Goal: Communication & Community: Answer question/provide support

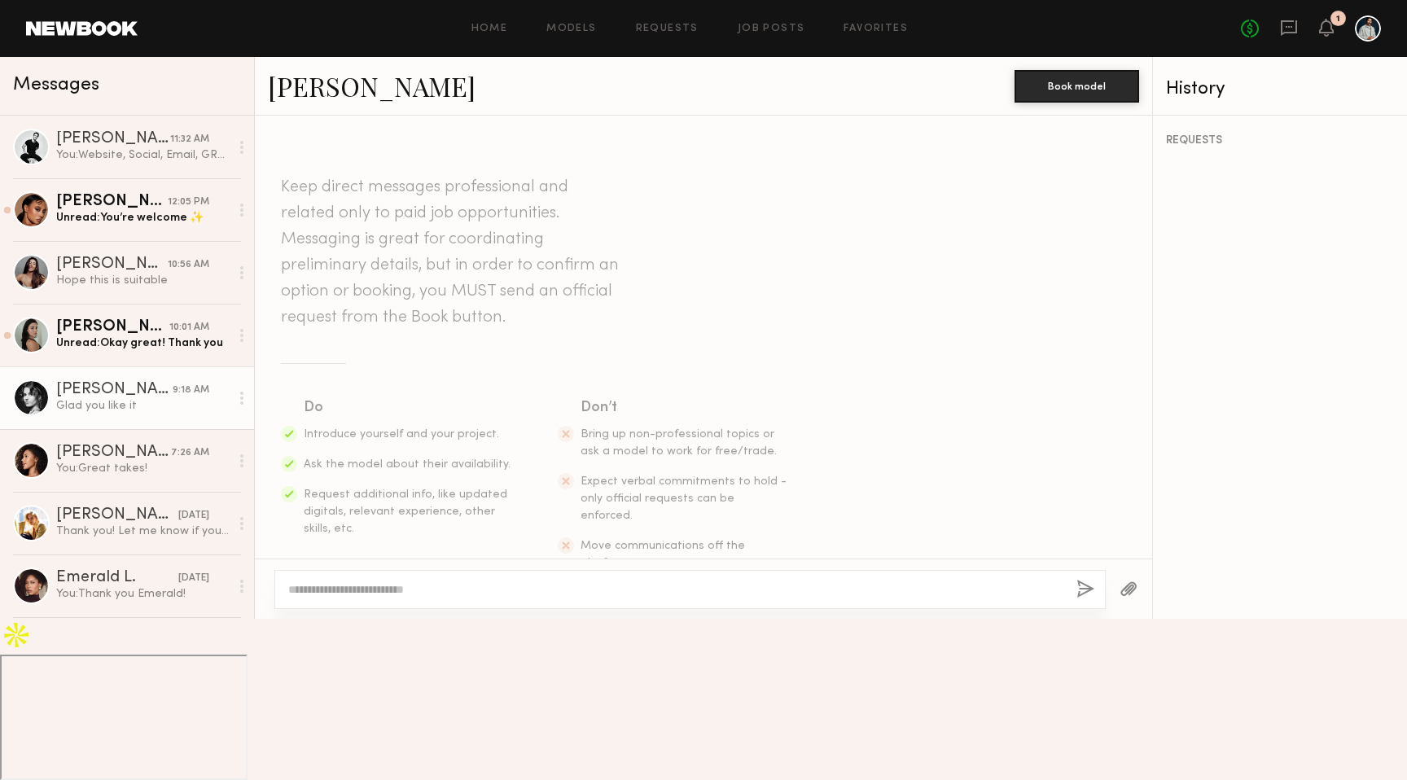
scroll to position [1483, 0]
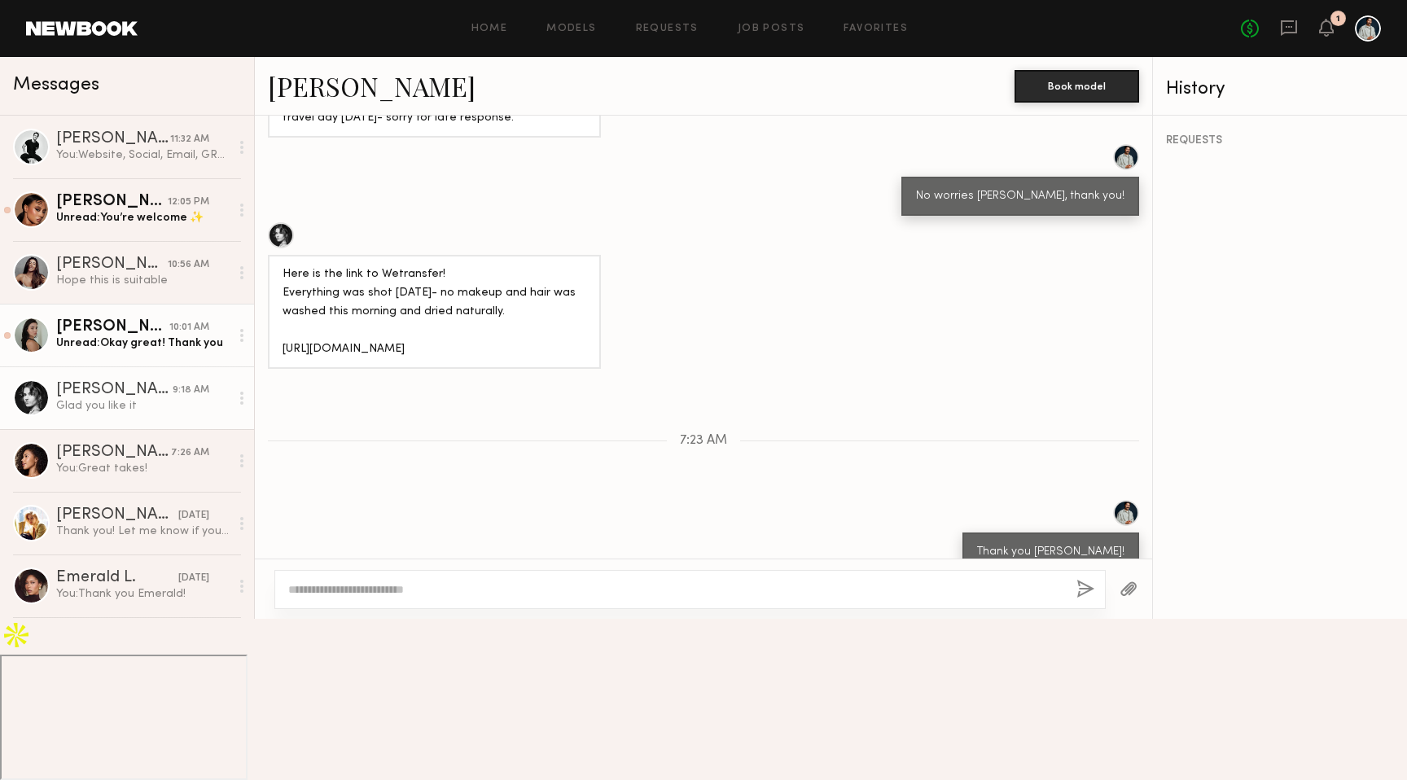
click at [129, 344] on div "Unread: Okay great! Thank you" at bounding box center [142, 343] width 173 height 15
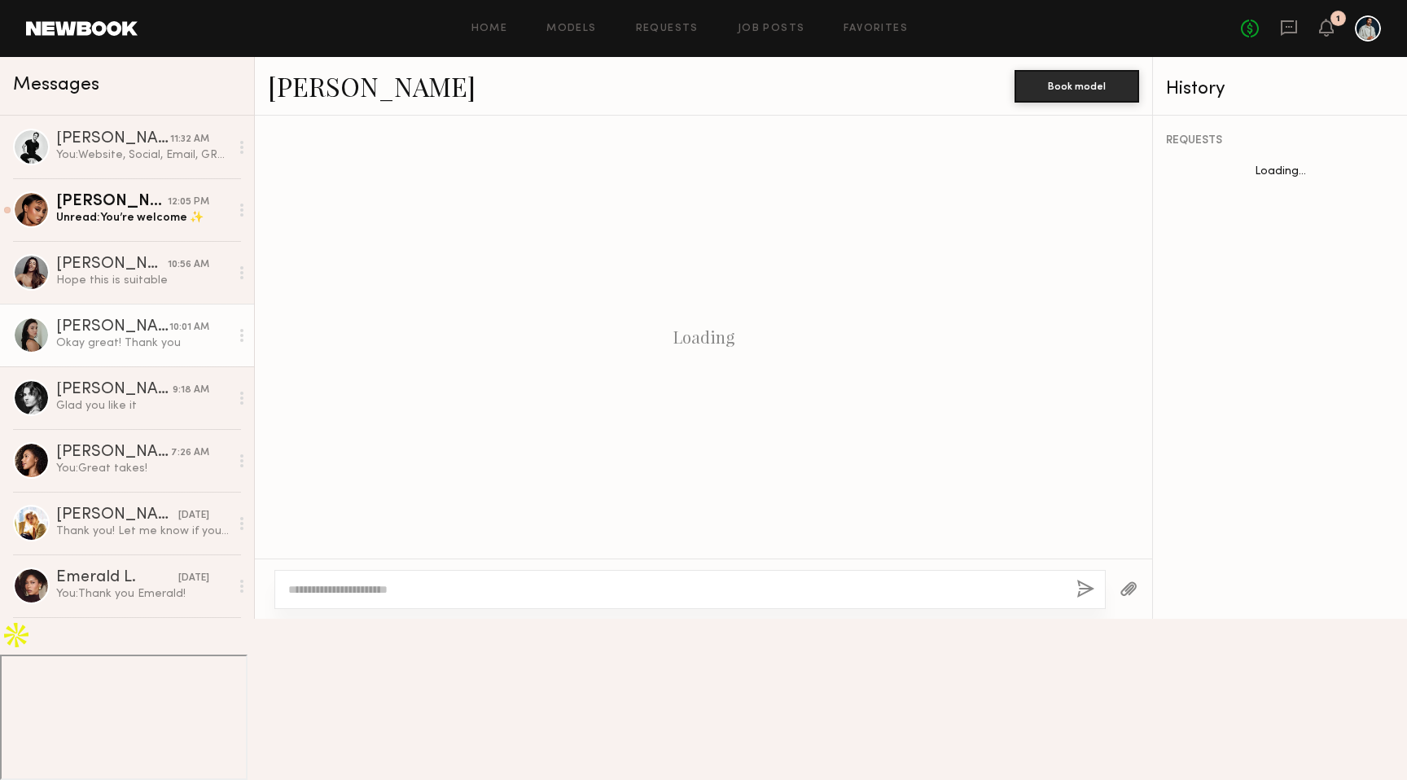
scroll to position [880, 0]
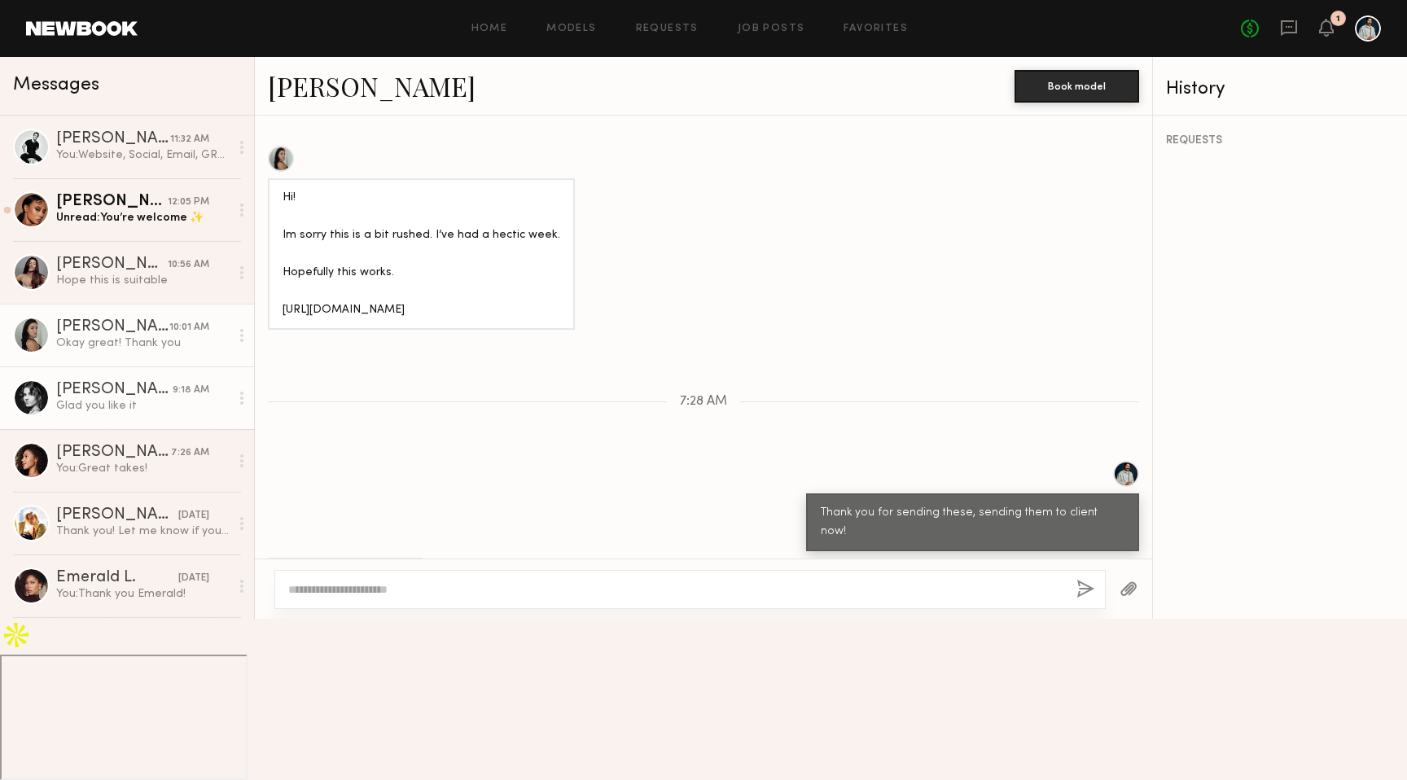
click at [137, 399] on div "Glad you like it" at bounding box center [142, 405] width 173 height 15
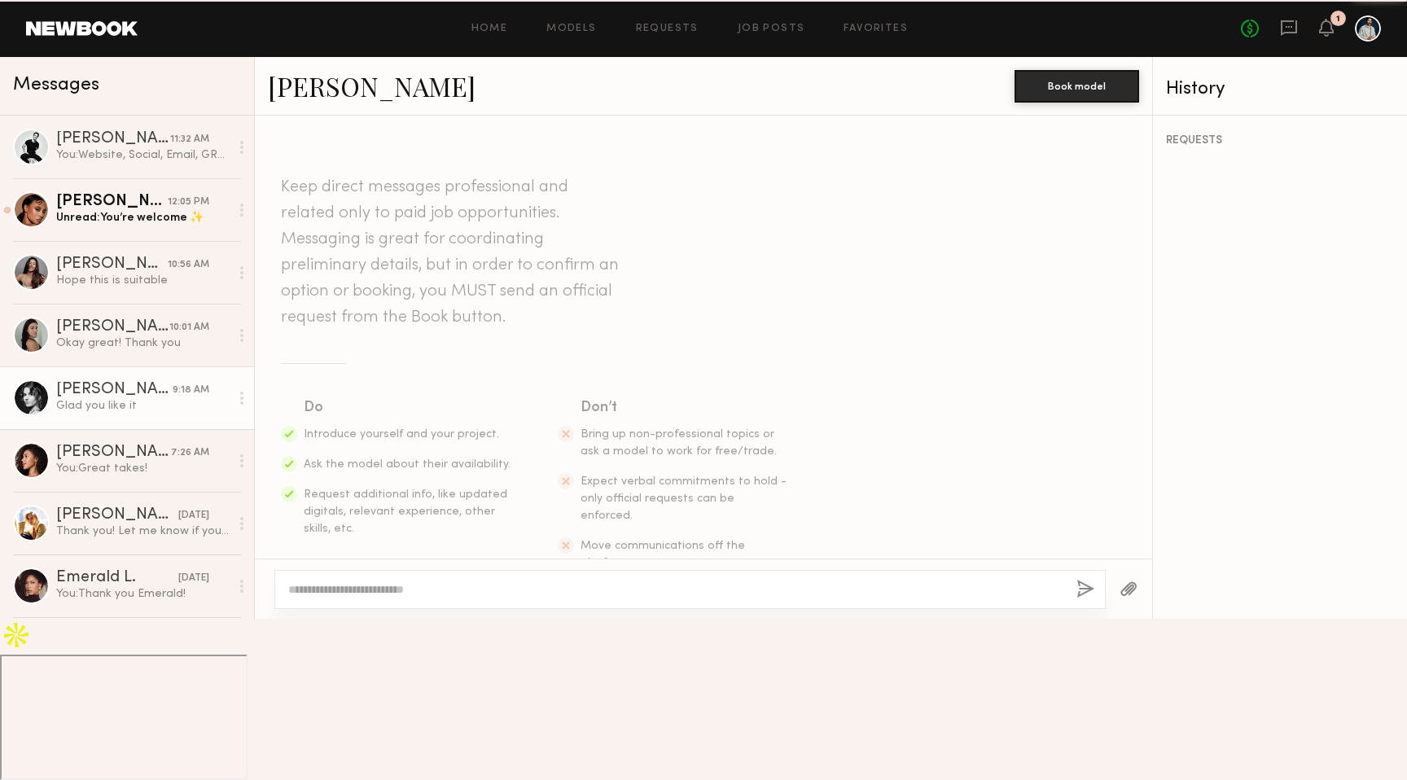
scroll to position [1483, 0]
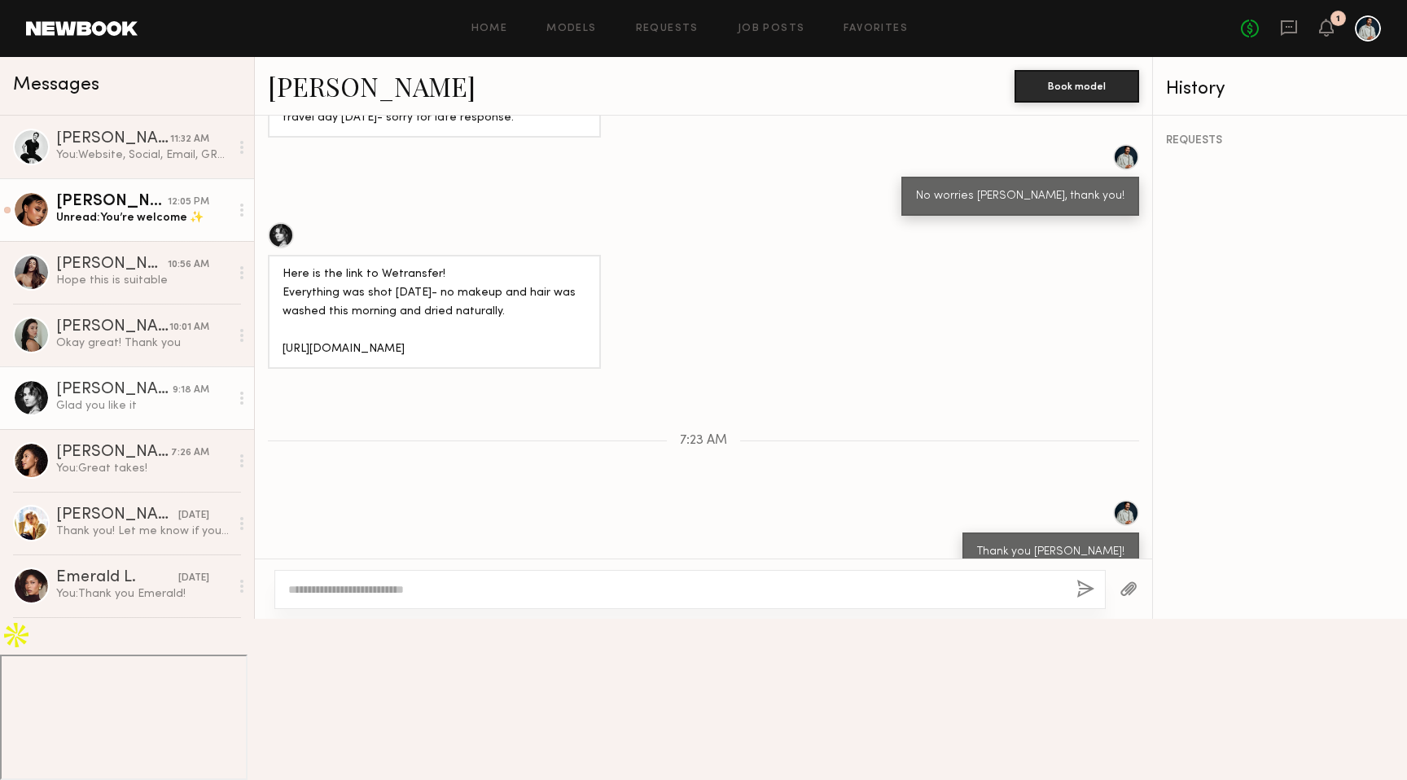
click at [138, 205] on div "[PERSON_NAME]" at bounding box center [112, 202] width 112 height 16
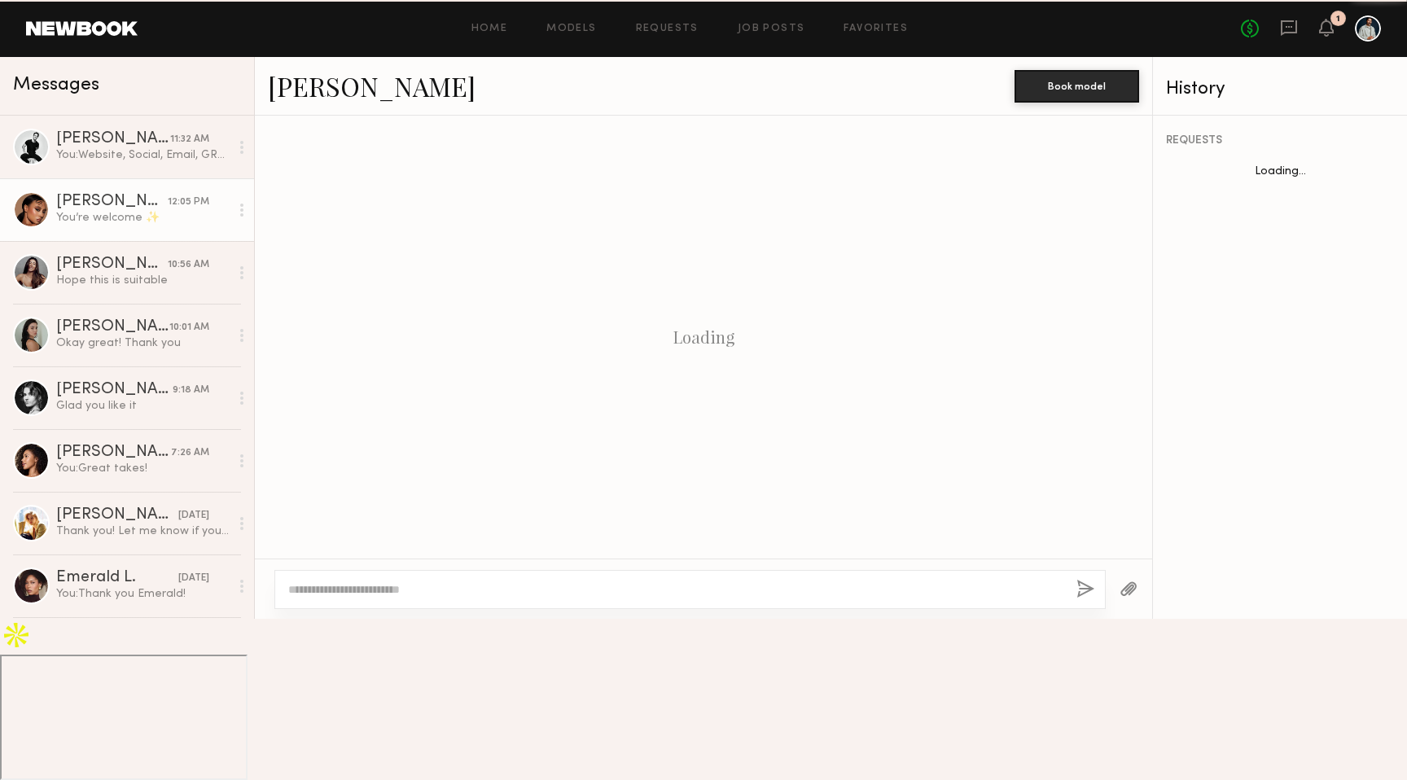
scroll to position [1397, 0]
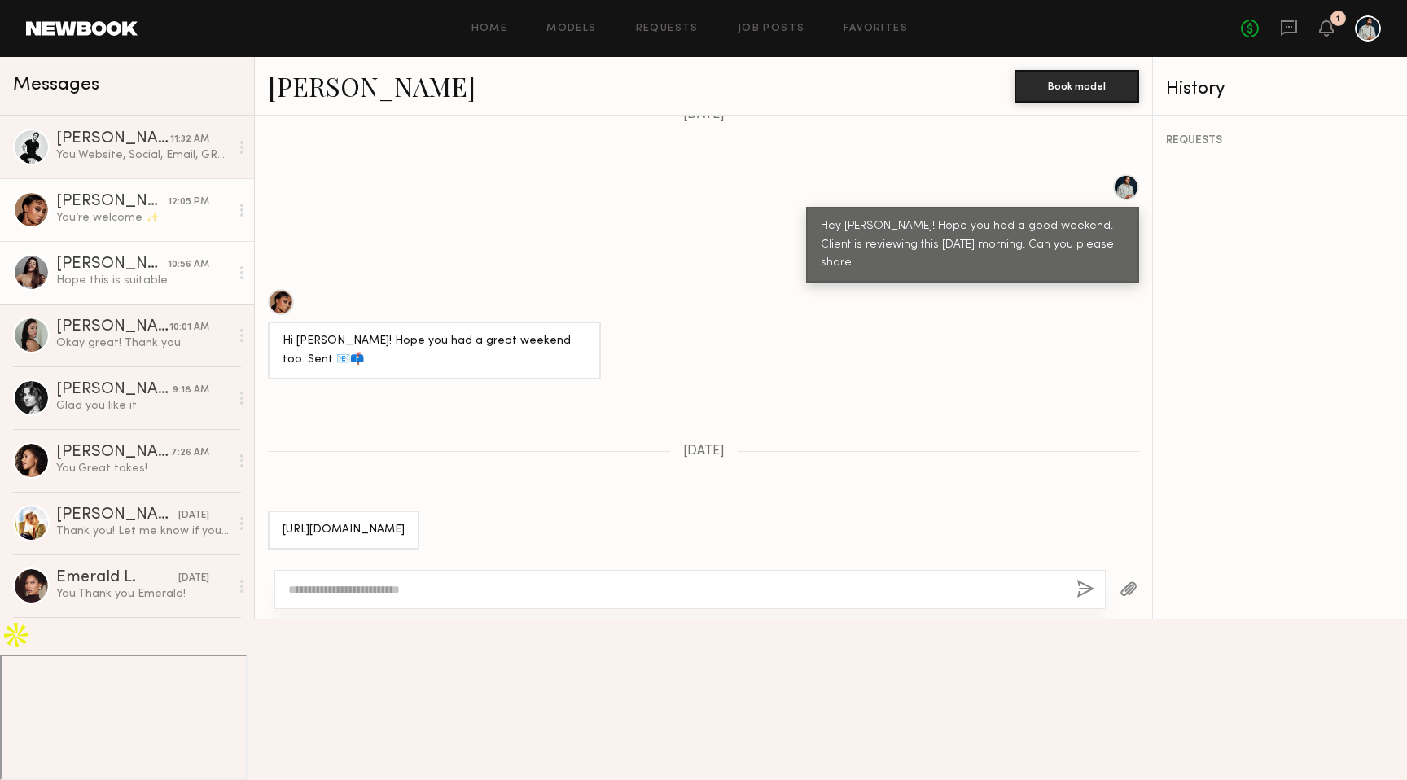
click at [137, 276] on div "Hope this is suitable" at bounding box center [142, 280] width 173 height 15
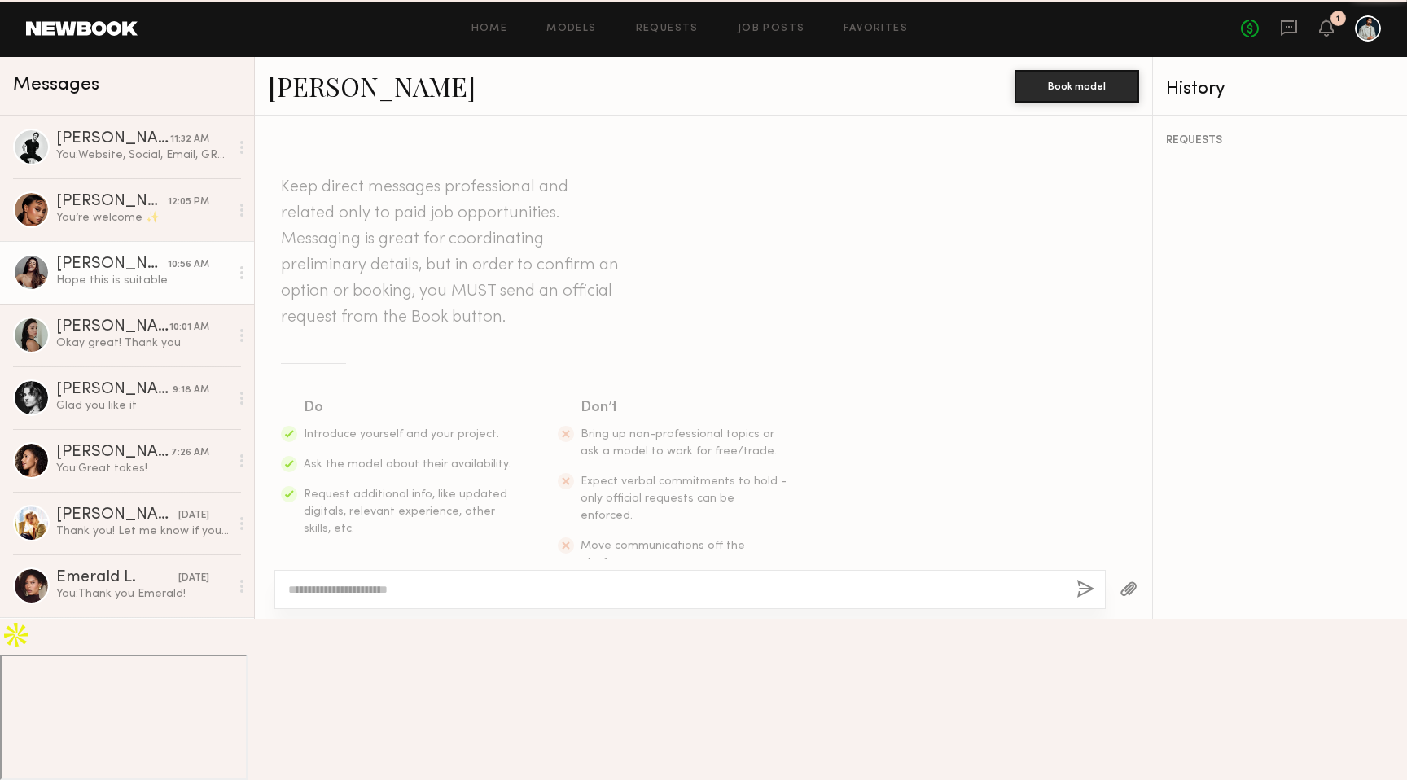
scroll to position [2295, 0]
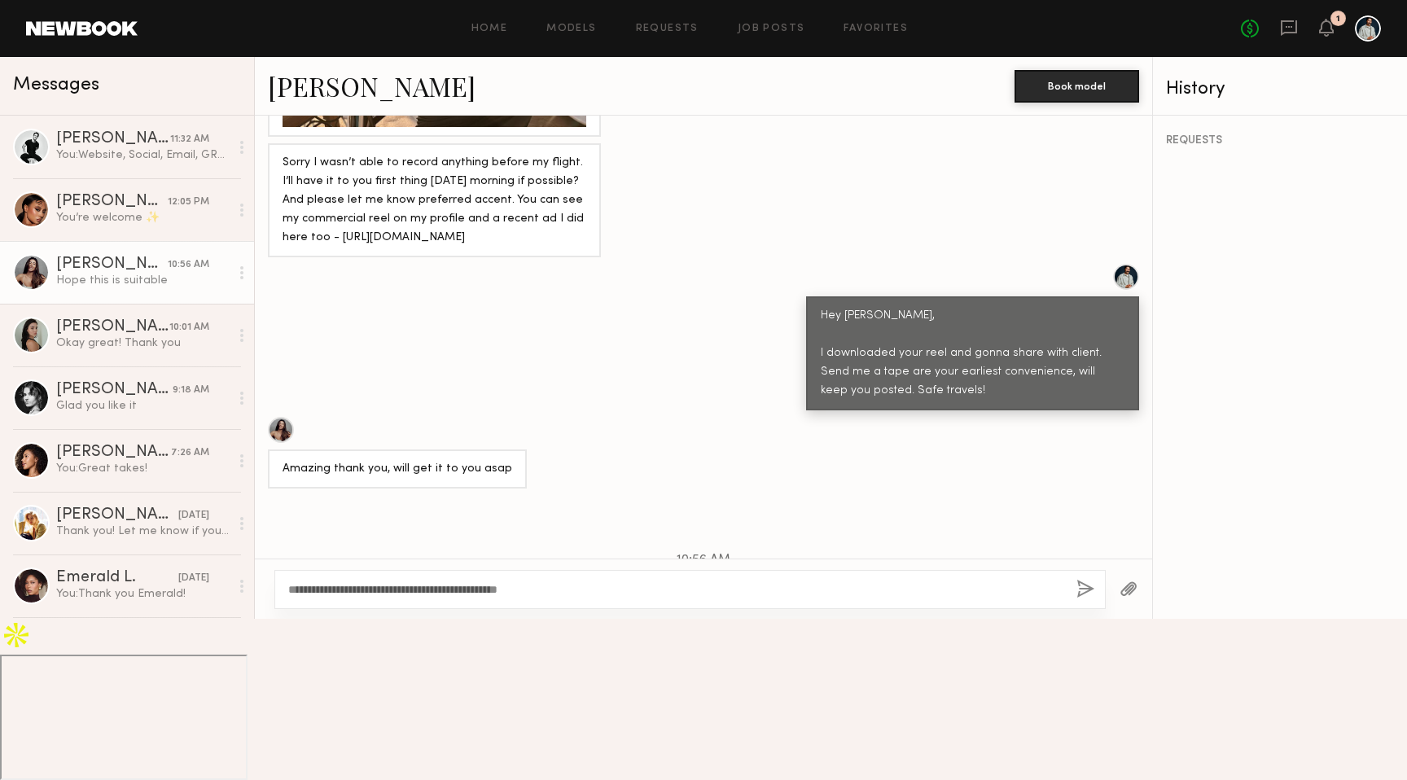
type textarea "**********"
click at [1081, 600] on button "button" at bounding box center [1086, 590] width 18 height 20
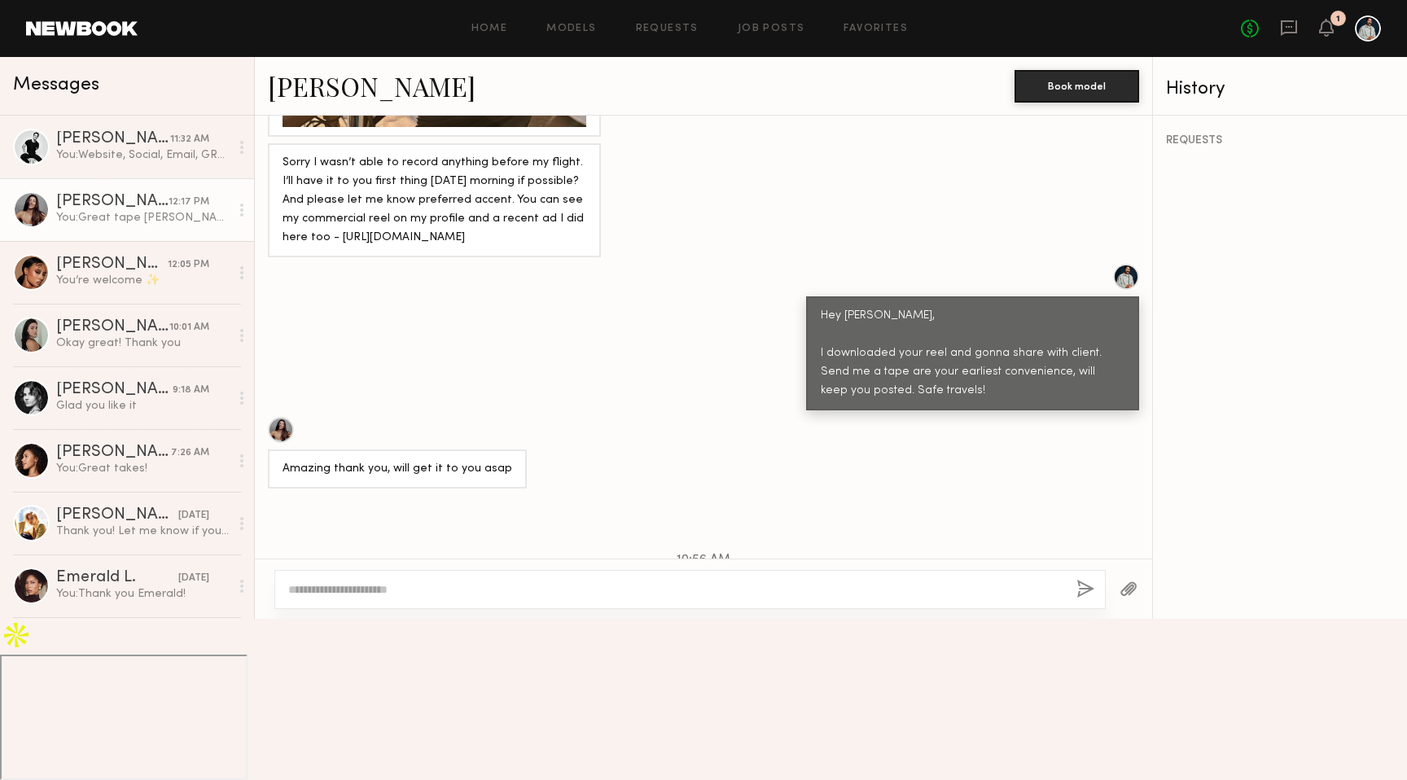
scroll to position [2464, 0]
